Goal: Entertainment & Leisure: Consume media (video, audio)

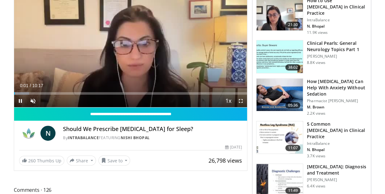
scroll to position [63, 0]
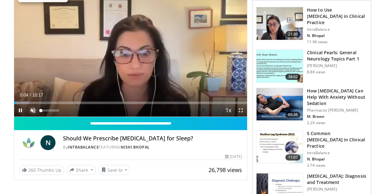
click at [31, 110] on span "Video Player" at bounding box center [33, 110] width 13 height 13
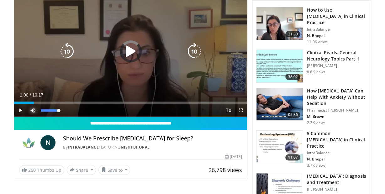
drag, startPoint x: 19, startPoint y: 102, endPoint x: 71, endPoint y: 109, distance: 52.6
click at [71, 109] on div "Current Time 1:00 / Duration 10:17 Play Skip Backward Skip Forward Mute 100% Lo…" at bounding box center [130, 110] width 233 height 13
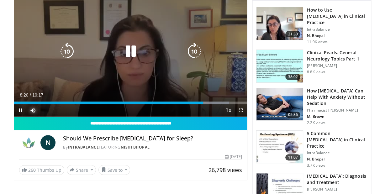
scroll to position [35, 0]
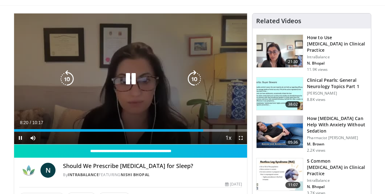
click at [82, 93] on div "10 seconds Tap to unmute" at bounding box center [130, 78] width 233 height 131
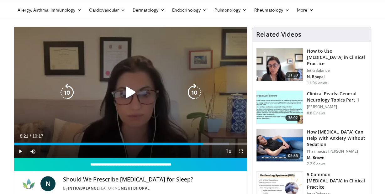
scroll to position [31, 0]
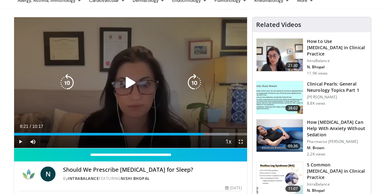
click at [130, 86] on icon "Video Player" at bounding box center [131, 83] width 18 height 18
